Goal: Complete application form: Complete application form

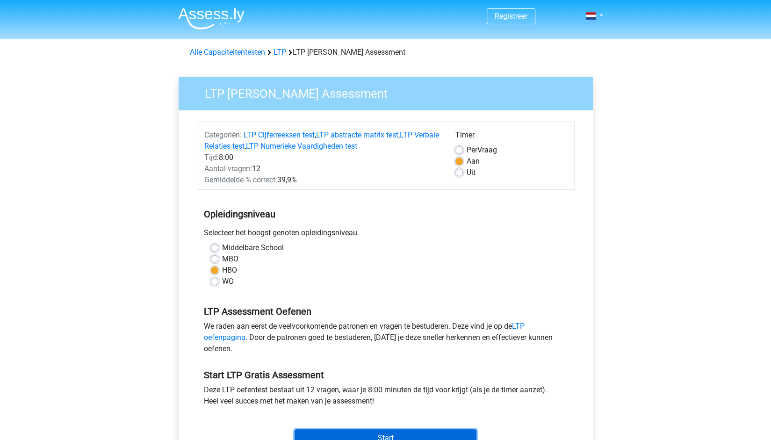
click at [378, 432] on input "Start" at bounding box center [386, 438] width 182 height 18
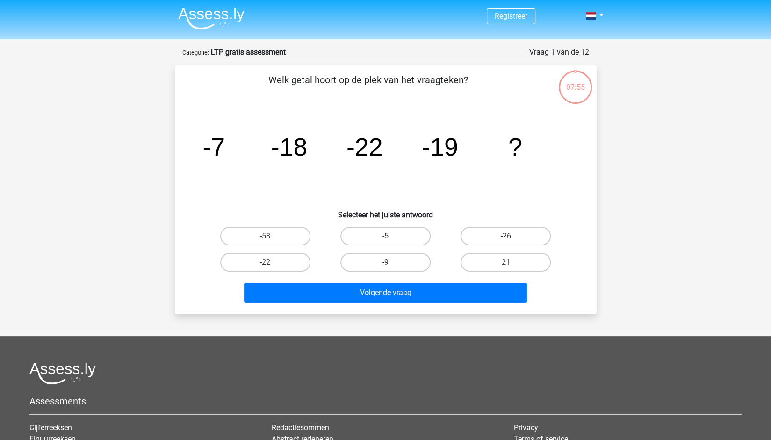
click at [383, 259] on label "-9" at bounding box center [385, 262] width 90 height 19
click at [385, 262] on input "-9" at bounding box center [388, 265] width 6 height 6
radio input "true"
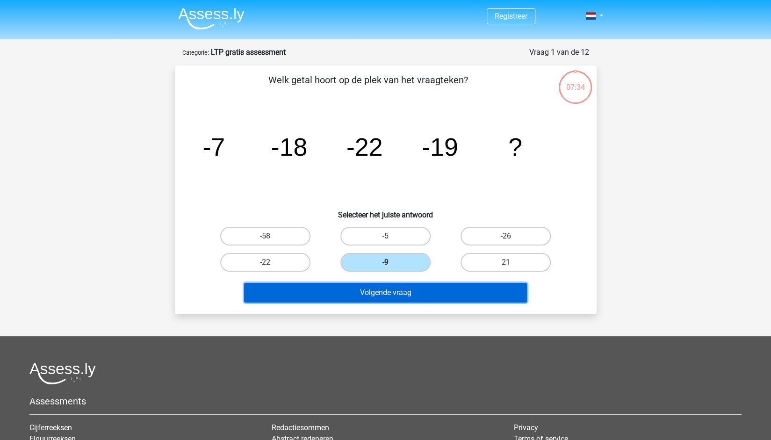
click at [359, 285] on button "Volgende vraag" at bounding box center [385, 293] width 283 height 20
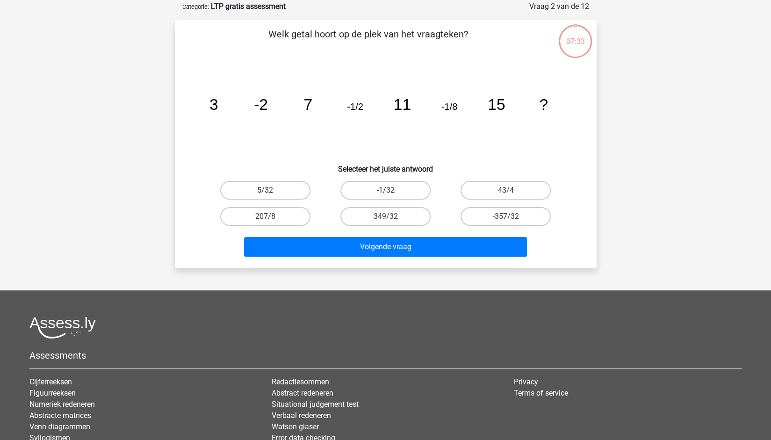
scroll to position [47, 0]
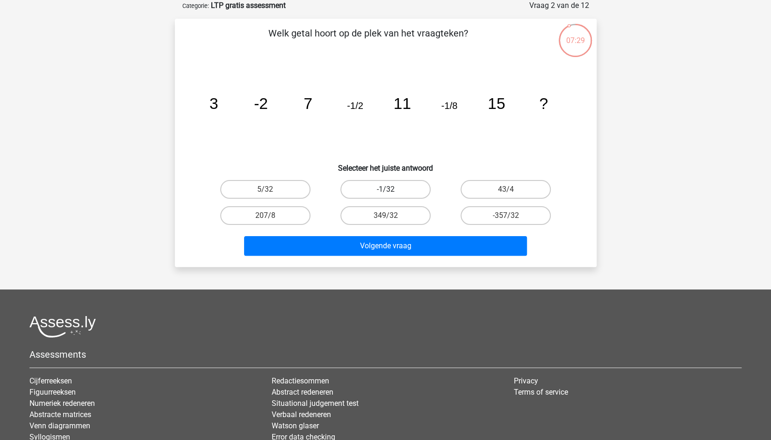
click at [404, 190] on label "-1/32" at bounding box center [385, 189] width 90 height 19
click at [391, 190] on input "-1/32" at bounding box center [388, 192] width 6 height 6
radio input "true"
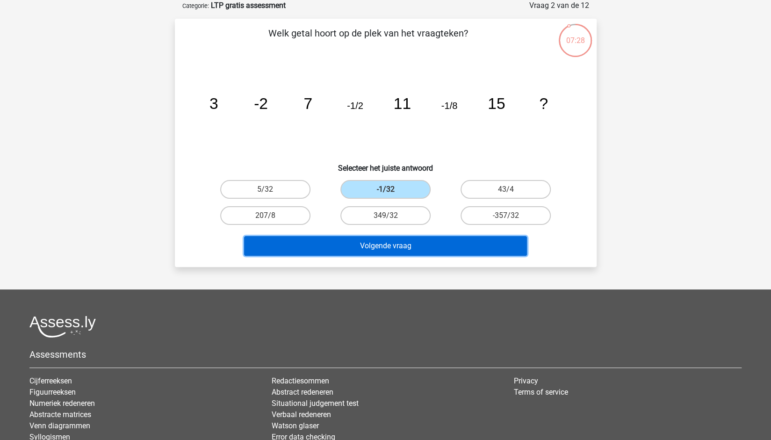
click at [384, 248] on button "Volgende vraag" at bounding box center [385, 246] width 283 height 20
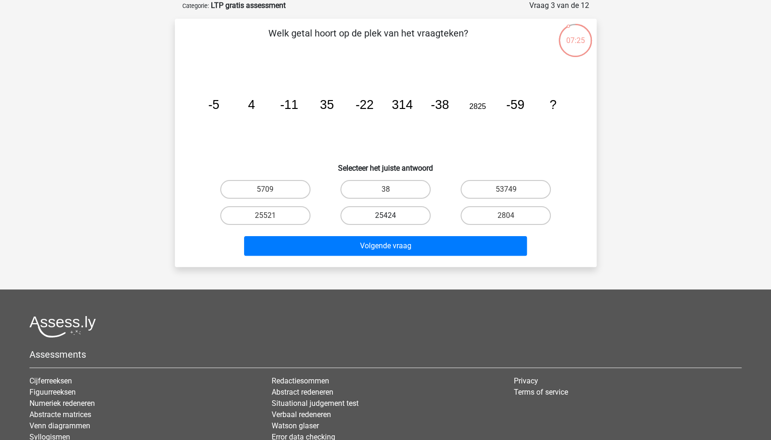
click at [392, 219] on label "25424" at bounding box center [385, 215] width 90 height 19
click at [391, 219] on input "25424" at bounding box center [388, 219] width 6 height 6
radio input "true"
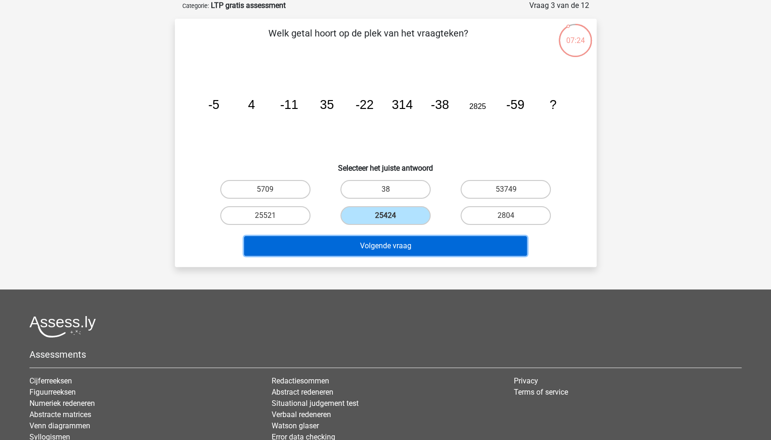
click at [377, 244] on button "Volgende vraag" at bounding box center [385, 246] width 283 height 20
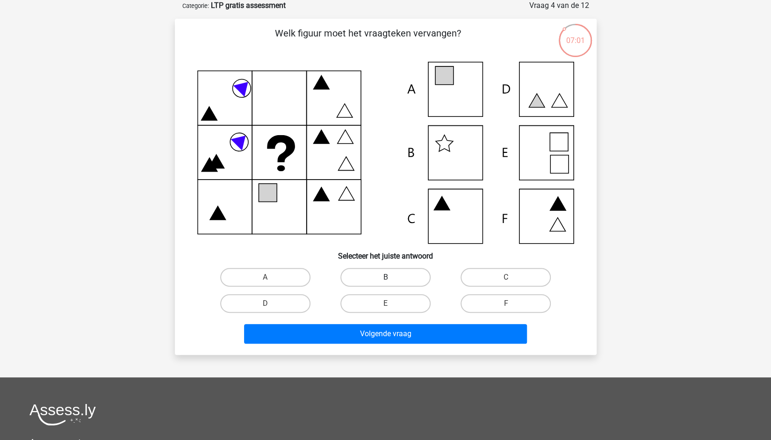
click at [363, 273] on label "B" at bounding box center [385, 277] width 90 height 19
click at [385, 277] on input "B" at bounding box center [388, 280] width 6 height 6
radio input "true"
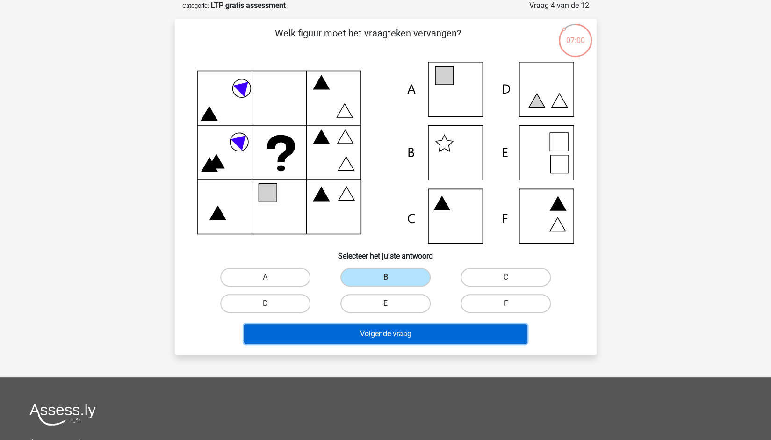
click at [330, 331] on button "Volgende vraag" at bounding box center [385, 334] width 283 height 20
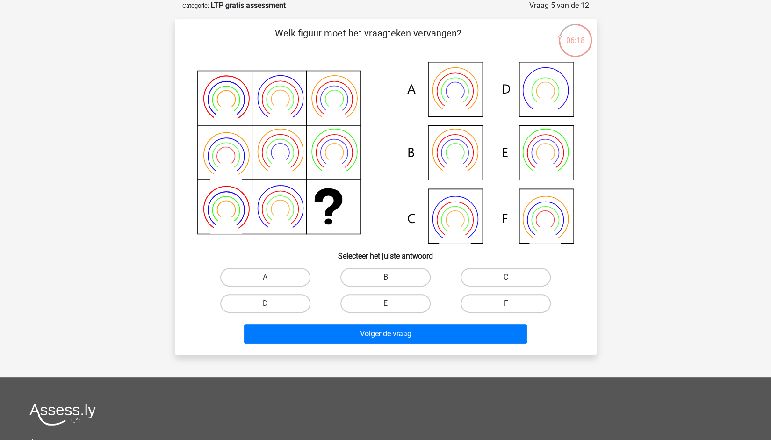
click at [372, 280] on label "B" at bounding box center [385, 277] width 90 height 19
click at [385, 280] on input "B" at bounding box center [388, 280] width 6 height 6
radio input "true"
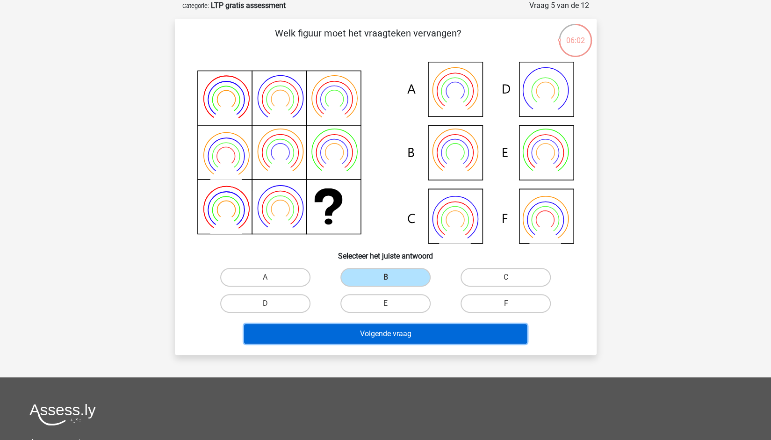
click at [382, 339] on button "Volgende vraag" at bounding box center [385, 334] width 283 height 20
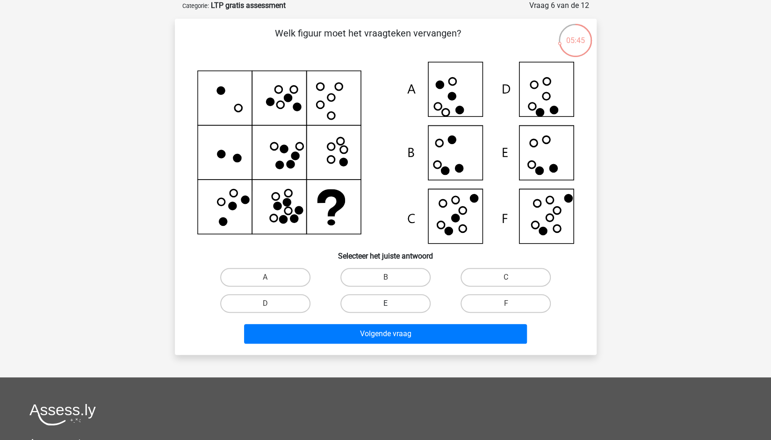
click at [378, 306] on label "E" at bounding box center [385, 303] width 90 height 19
click at [385, 306] on input "E" at bounding box center [388, 306] width 6 height 6
radio input "true"
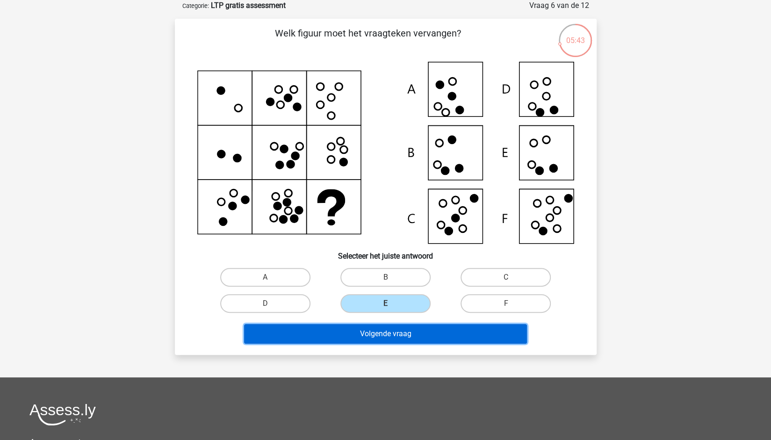
click at [358, 333] on button "Volgende vraag" at bounding box center [385, 334] width 283 height 20
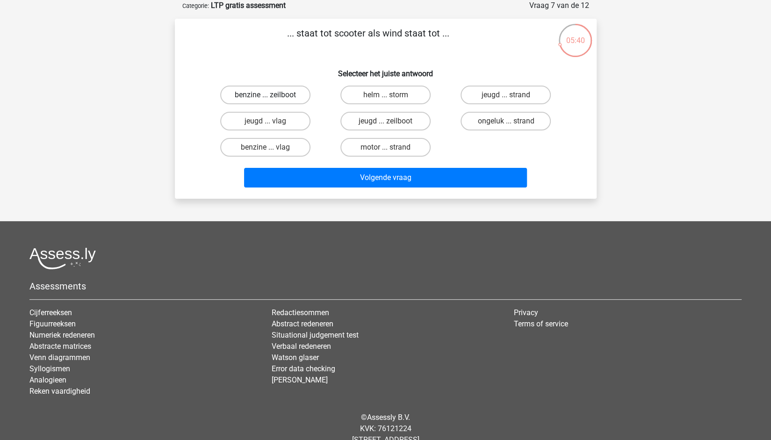
click at [278, 90] on label "benzine ... zeilboot" at bounding box center [265, 95] width 90 height 19
click at [271, 95] on input "benzine ... zeilboot" at bounding box center [268, 98] width 6 height 6
radio input "true"
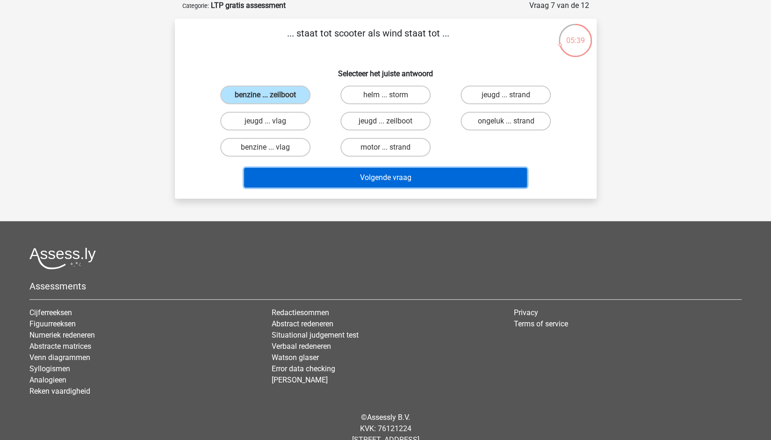
click at [312, 171] on button "Volgende vraag" at bounding box center [385, 178] width 283 height 20
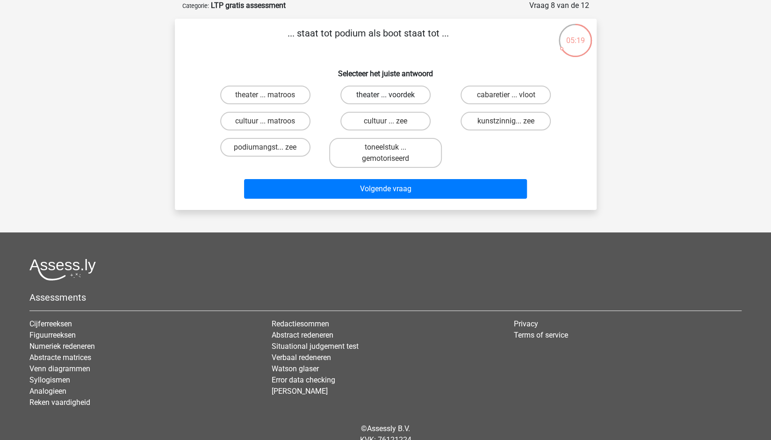
click at [403, 92] on label "theater ... voordek" at bounding box center [385, 95] width 90 height 19
click at [391, 95] on input "theater ... voordek" at bounding box center [388, 98] width 6 height 6
radio input "true"
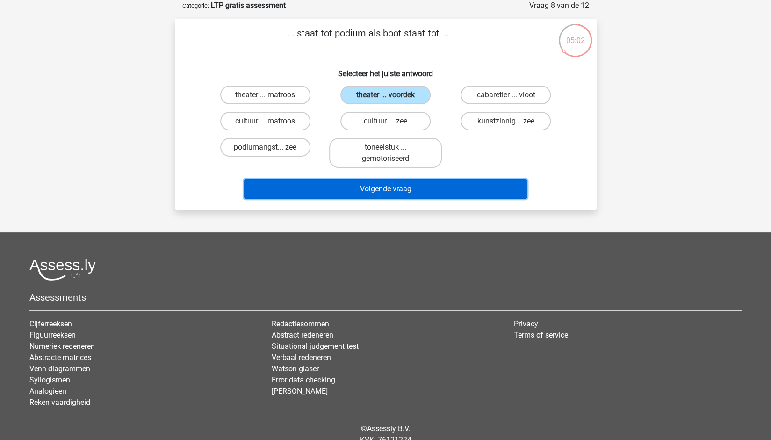
click at [388, 179] on button "Volgende vraag" at bounding box center [385, 189] width 283 height 20
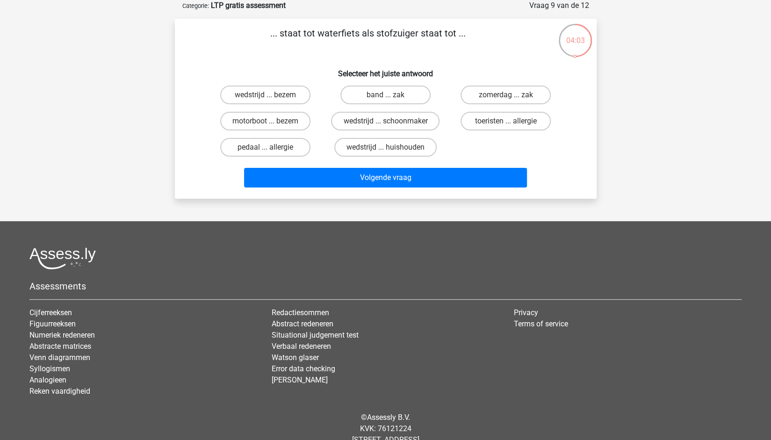
click at [268, 125] on input "motorboot ... bezem" at bounding box center [268, 124] width 6 height 6
radio input "true"
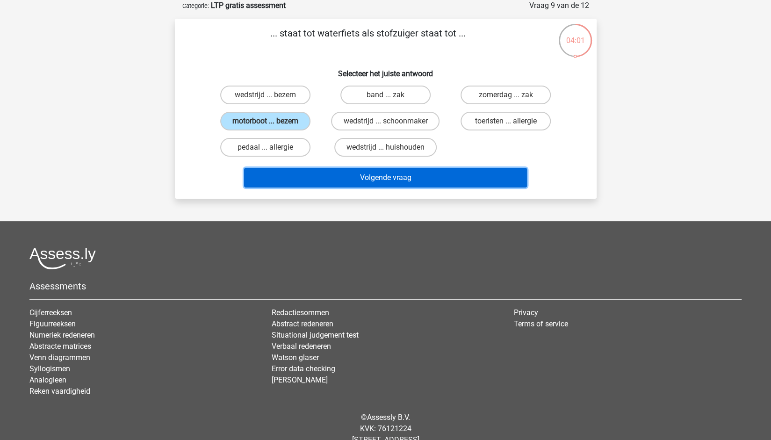
click at [285, 172] on button "Volgende vraag" at bounding box center [385, 178] width 283 height 20
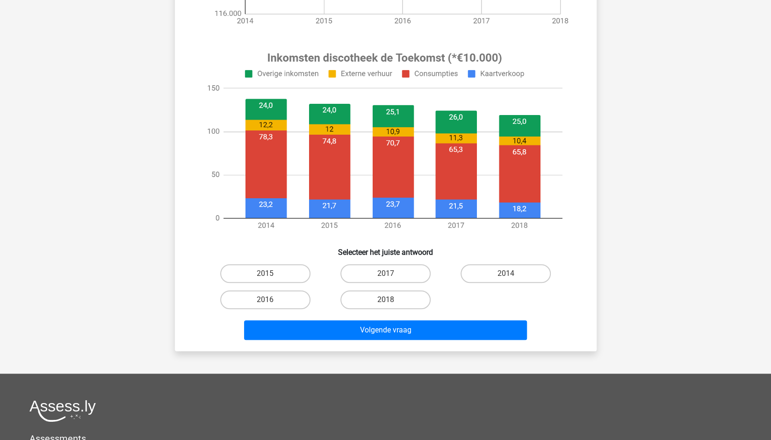
scroll to position [344, 0]
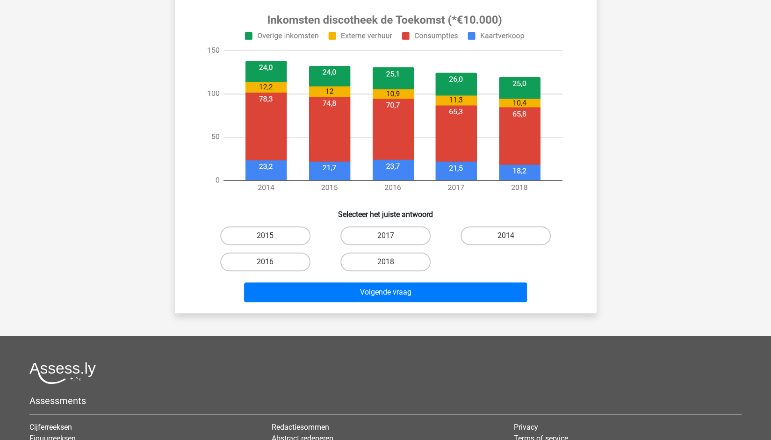
click at [501, 229] on label "2014" at bounding box center [505, 235] width 90 height 19
click at [506, 236] on input "2014" at bounding box center [509, 239] width 6 height 6
radio input "true"
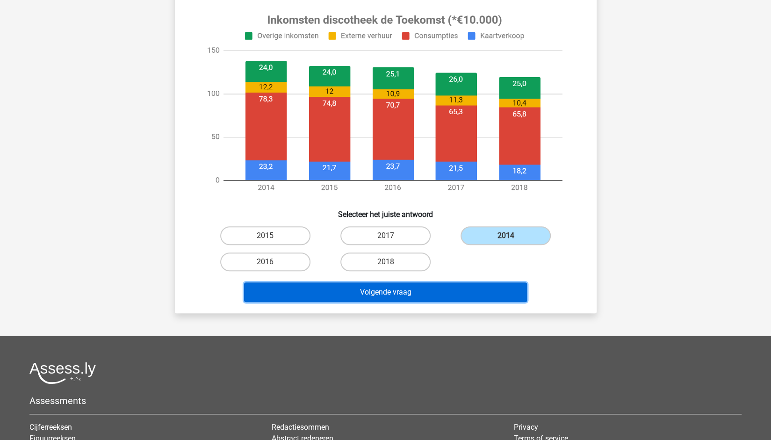
click at [428, 293] on button "Volgende vraag" at bounding box center [385, 292] width 283 height 20
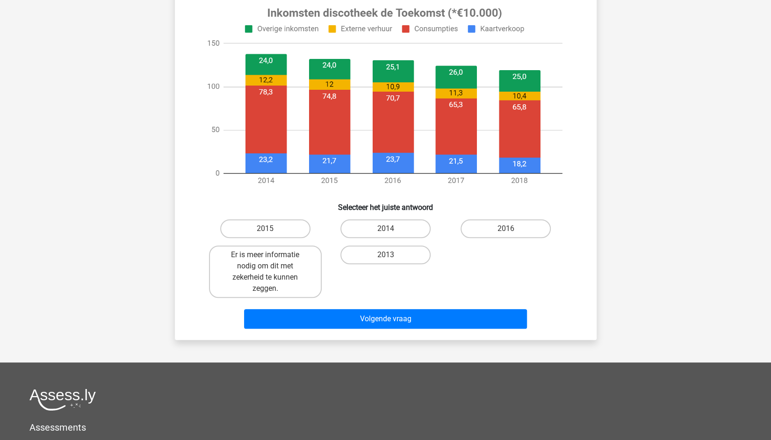
scroll to position [353, 0]
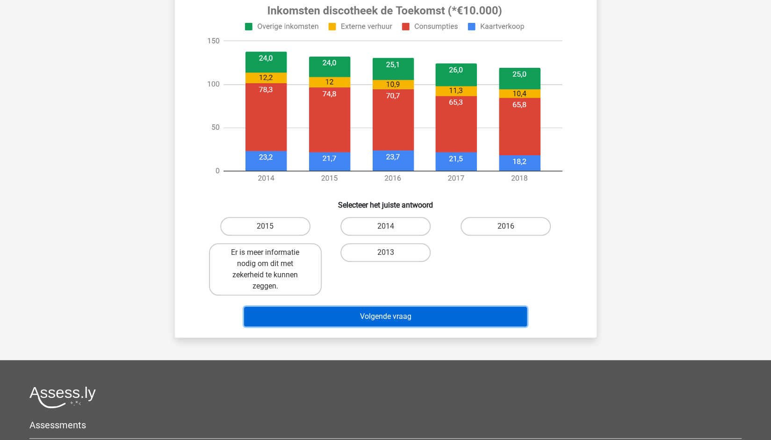
click at [356, 322] on button "Volgende vraag" at bounding box center [385, 317] width 283 height 20
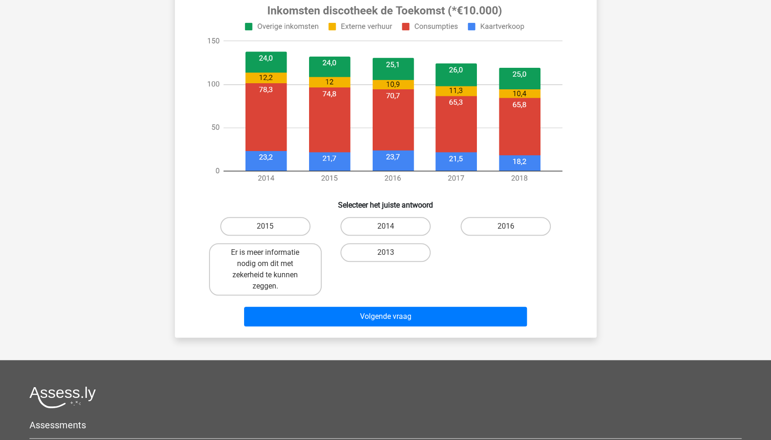
click at [388, 231] on input "2014" at bounding box center [388, 229] width 6 height 6
radio input "true"
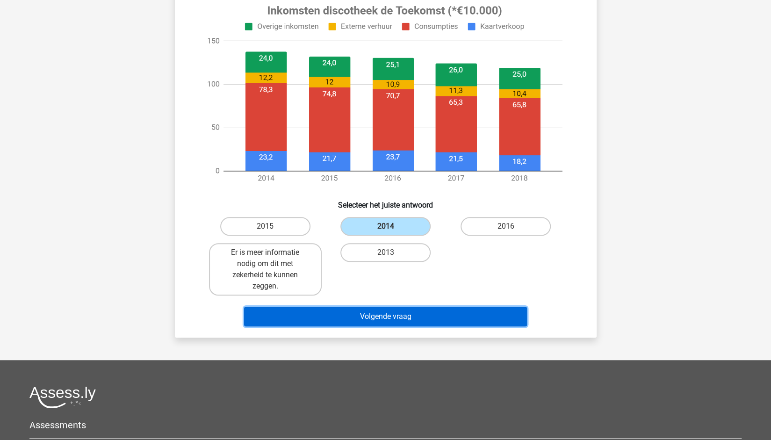
click at [371, 320] on button "Volgende vraag" at bounding box center [385, 317] width 283 height 20
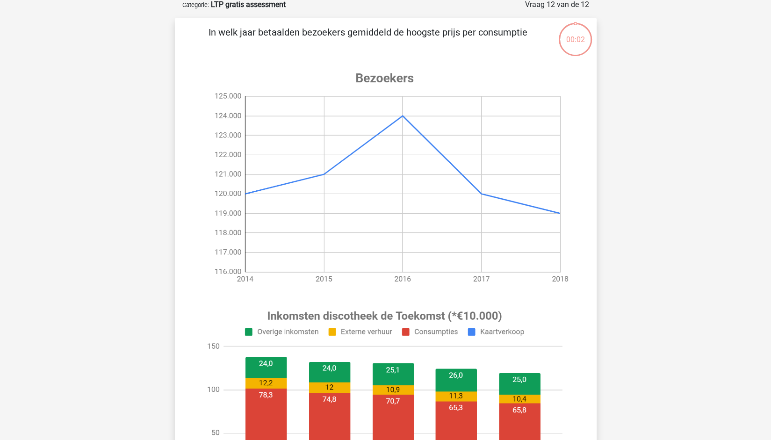
scroll to position [47, 0]
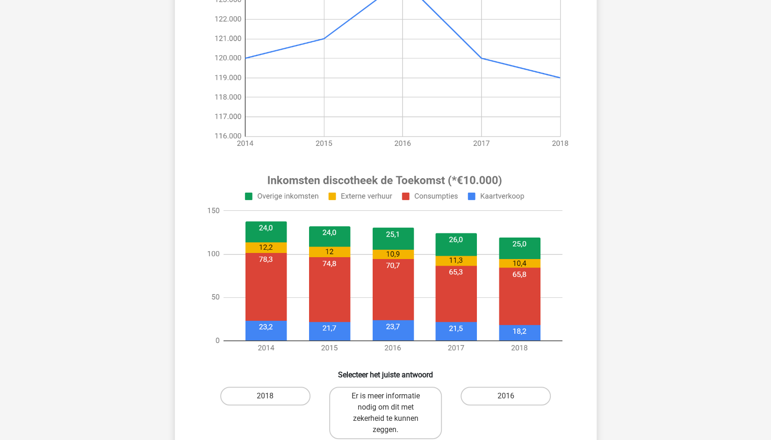
scroll to position [305, 0]
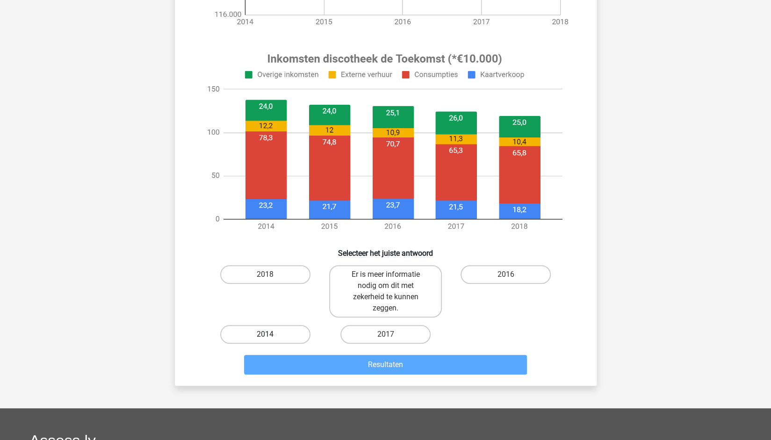
click at [266, 331] on label "2014" at bounding box center [265, 334] width 90 height 19
click at [266, 334] on input "2014" at bounding box center [268, 337] width 6 height 6
radio input "true"
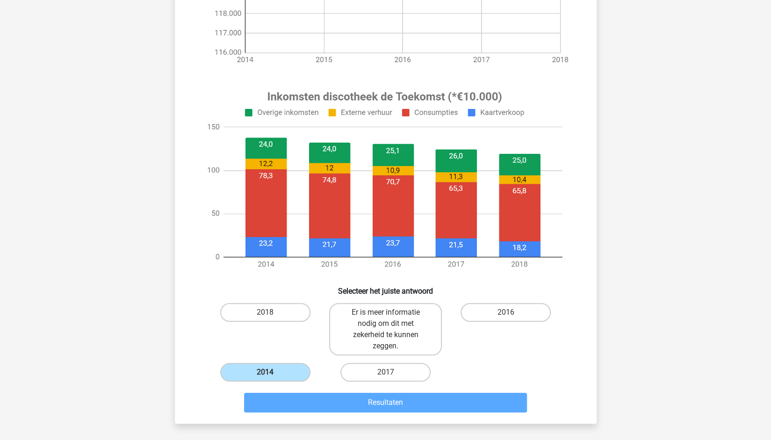
scroll to position [288, 0]
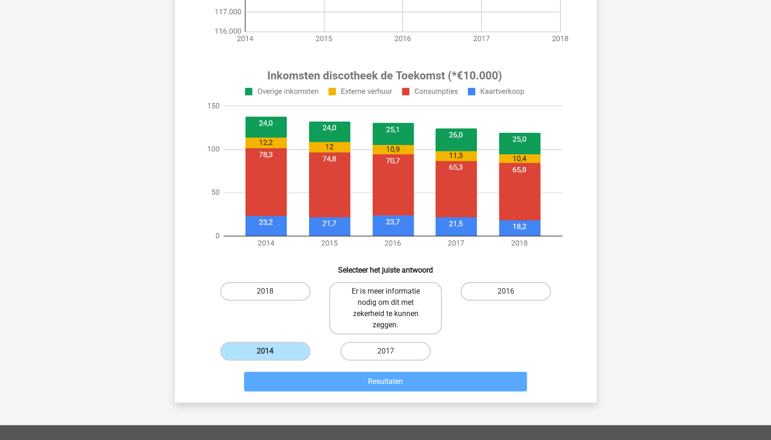
click at [390, 306] on label "Er is meer informatie nodig om dit met zekerheid te kunnen zeggen." at bounding box center [385, 308] width 113 height 52
click at [390, 297] on input "Er is meer informatie nodig om dit met zekerheid te kunnen zeggen." at bounding box center [388, 294] width 6 height 6
radio input "true"
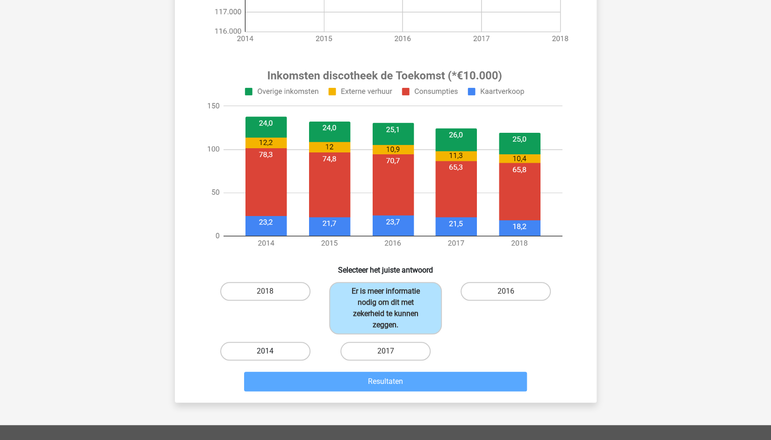
click at [289, 346] on label "2014" at bounding box center [265, 351] width 90 height 19
click at [271, 351] on input "2014" at bounding box center [268, 354] width 6 height 6
radio input "true"
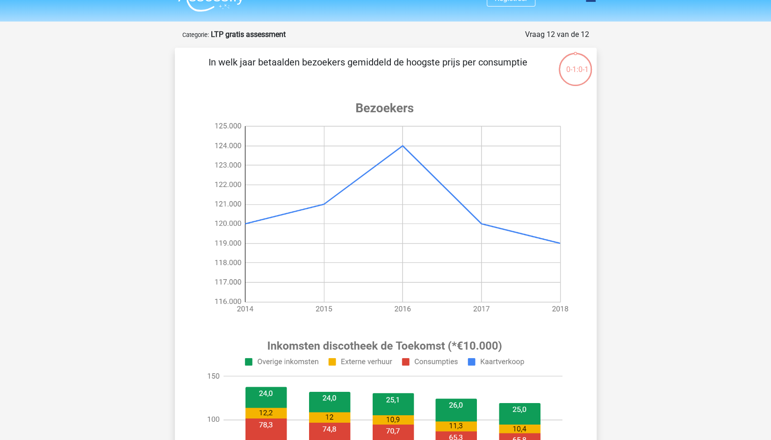
scroll to position [0, 0]
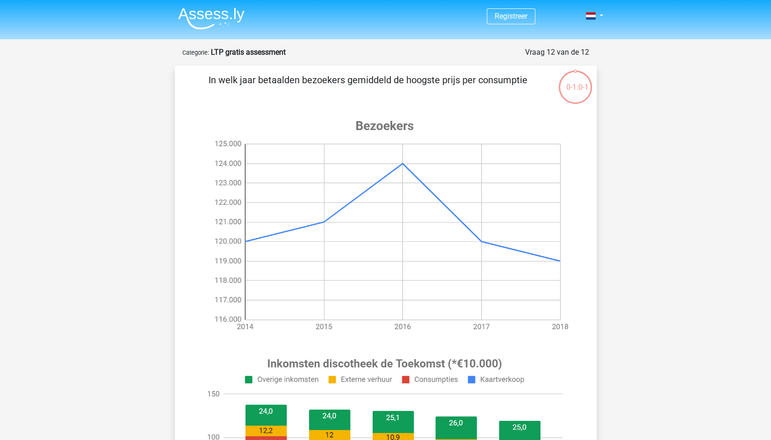
click at [572, 93] on div "0-1:0-1" at bounding box center [575, 79] width 35 height 35
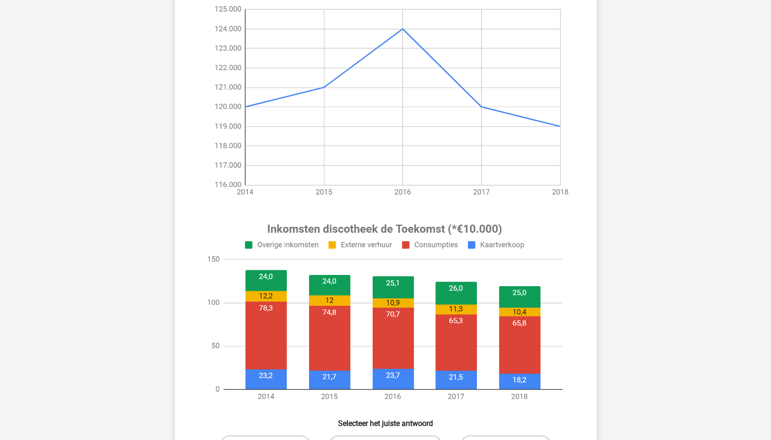
scroll to position [333, 0]
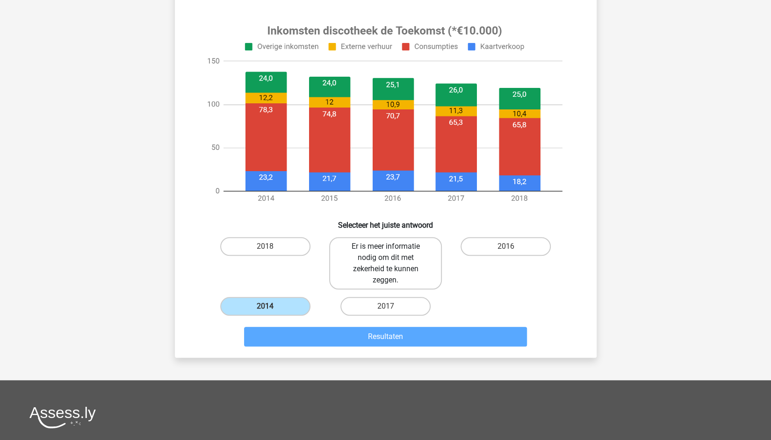
click at [355, 270] on label "Er is meer informatie nodig om dit met zekerheid te kunnen zeggen." at bounding box center [385, 263] width 113 height 52
click at [385, 252] on input "Er is meer informatie nodig om dit met zekerheid te kunnen zeggen." at bounding box center [388, 249] width 6 height 6
radio input "true"
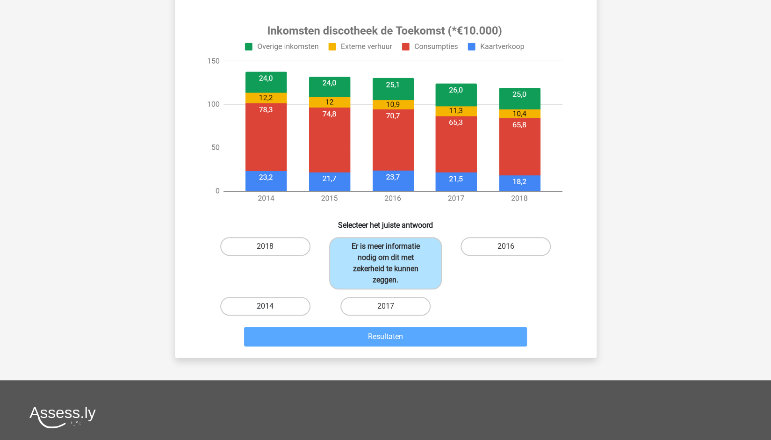
click at [269, 304] on label "2014" at bounding box center [265, 306] width 90 height 19
click at [269, 306] on input "2014" at bounding box center [268, 309] width 6 height 6
radio input "true"
